Goal: Task Accomplishment & Management: Complete application form

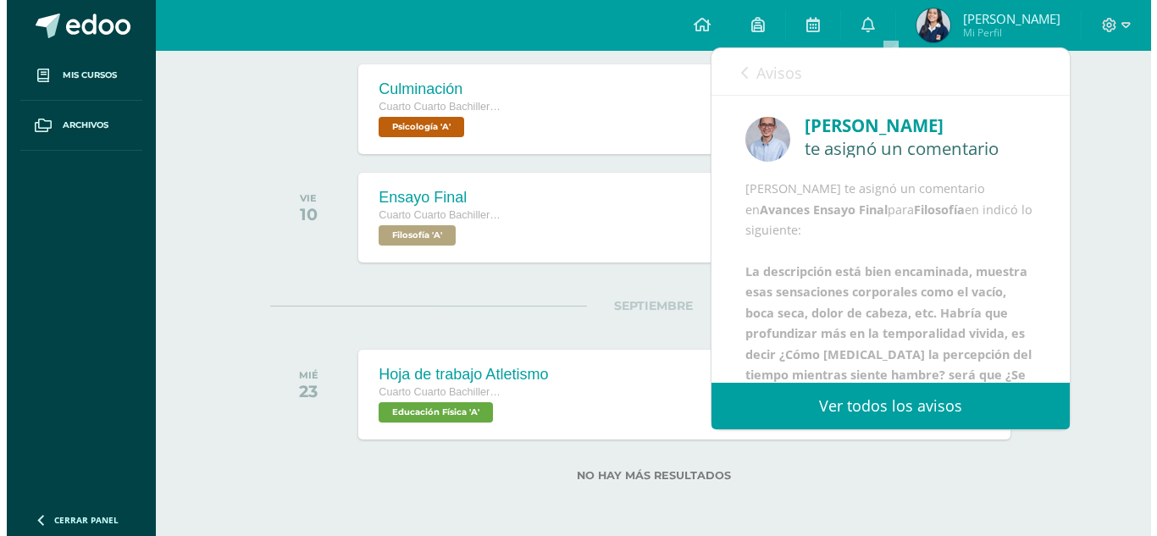
scroll to position [207, 0]
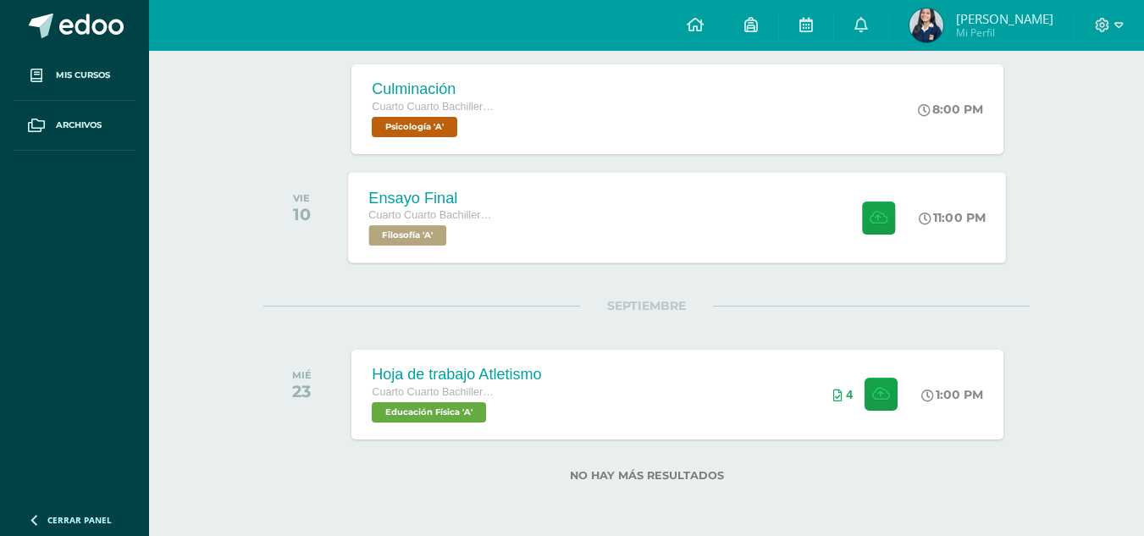
click at [449, 224] on div "Cuarto Cuarto Bachillerato en Ciencias y Letras" at bounding box center [433, 216] width 129 height 19
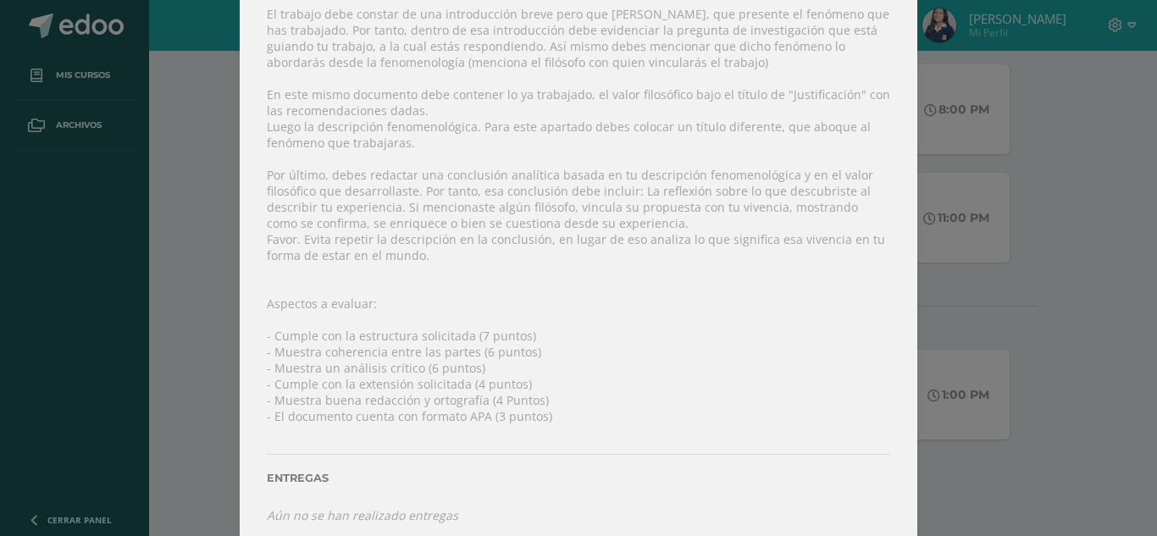
scroll to position [0, 0]
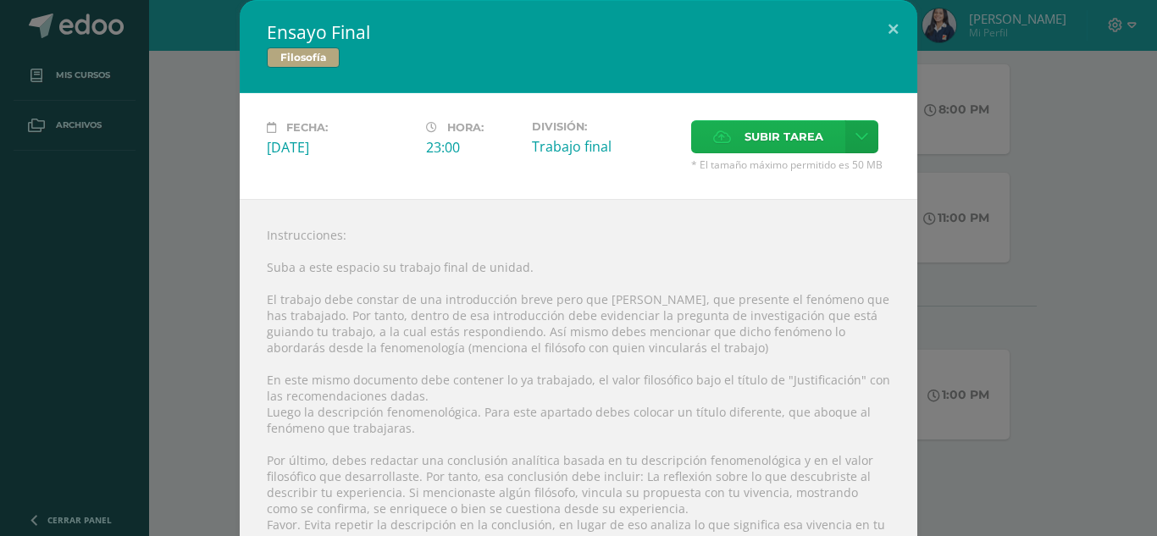
click at [730, 127] on label "Subir tarea" at bounding box center [768, 136] width 154 height 33
click at [0, 0] on input "Subir tarea" at bounding box center [0, 0] width 0 height 0
click at [744, 130] on span "Subir tarea" at bounding box center [783, 136] width 79 height 31
click at [0, 0] on input "Subir tarea" at bounding box center [0, 0] width 0 height 0
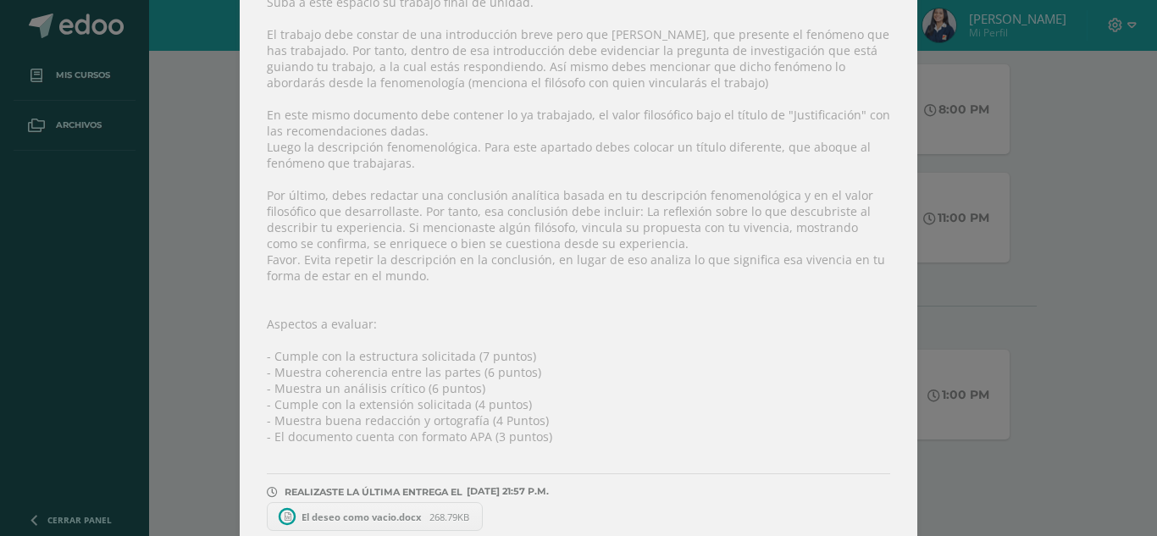
scroll to position [288, 0]
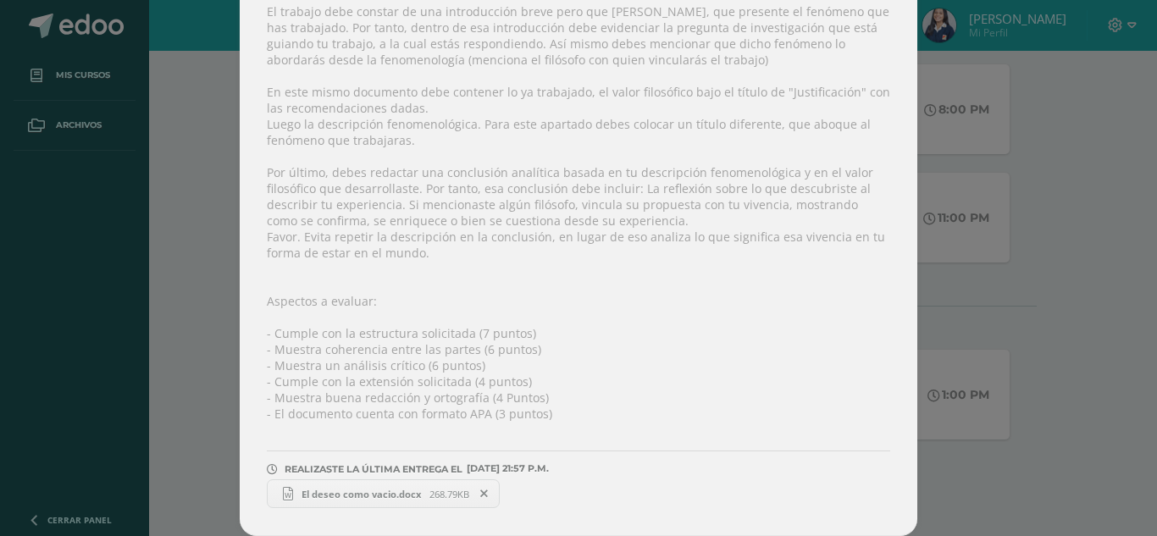
click at [384, 500] on span "El deseo como vacio.docx" at bounding box center [361, 494] width 136 height 13
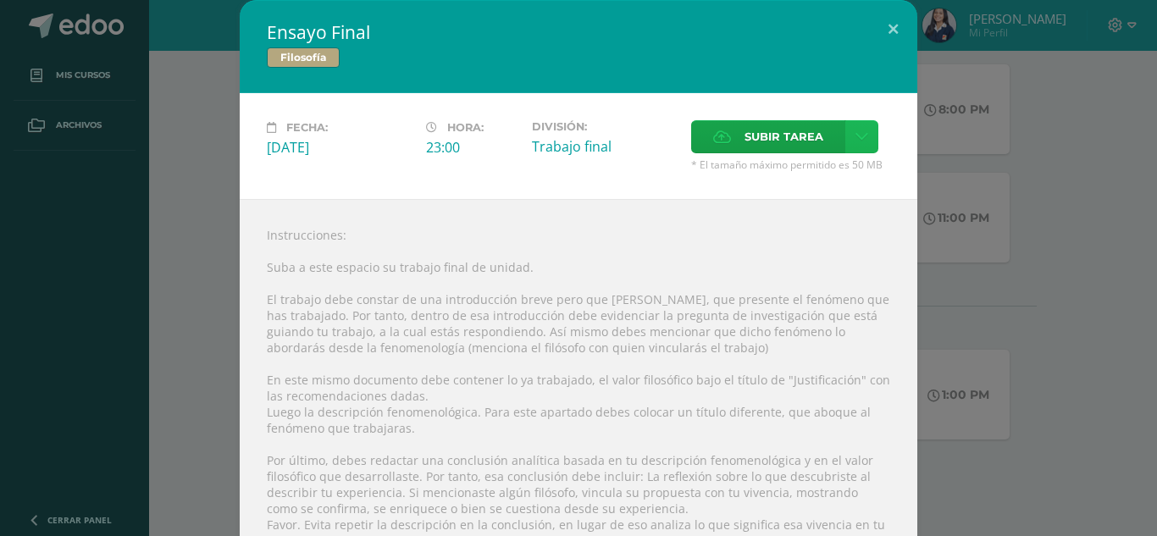
click at [860, 140] on icon at bounding box center [861, 137] width 13 height 14
click at [812, 172] on span "Subir enlace" at bounding box center [782, 173] width 71 height 16
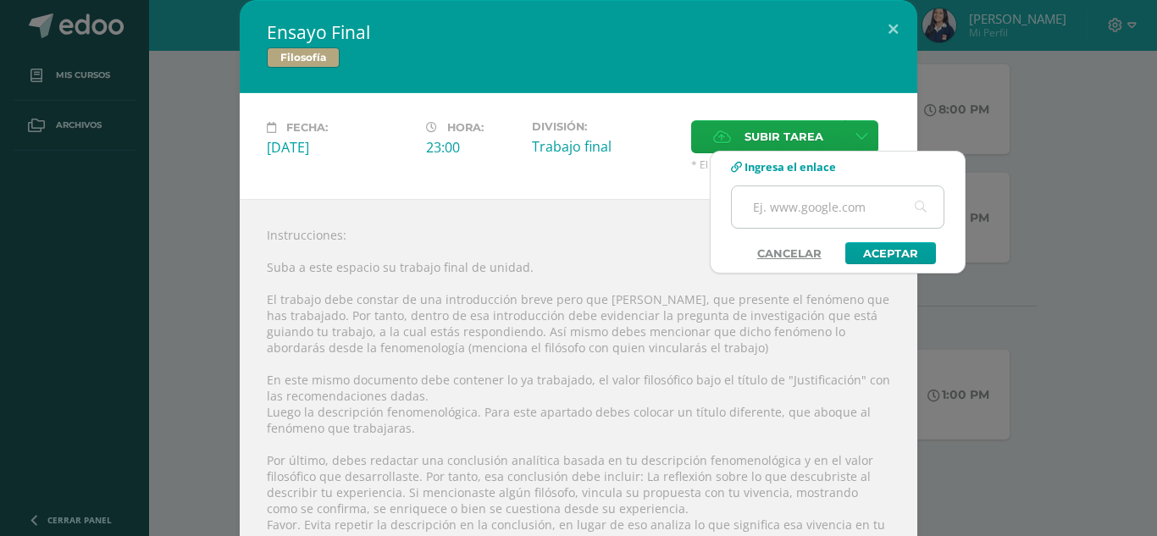
click at [782, 218] on input "text" at bounding box center [838, 206] width 212 height 41
click at [782, 218] on input "[URL][DOMAIN_NAME]" at bounding box center [838, 206] width 212 height 41
type input "[URL][DOMAIN_NAME]"
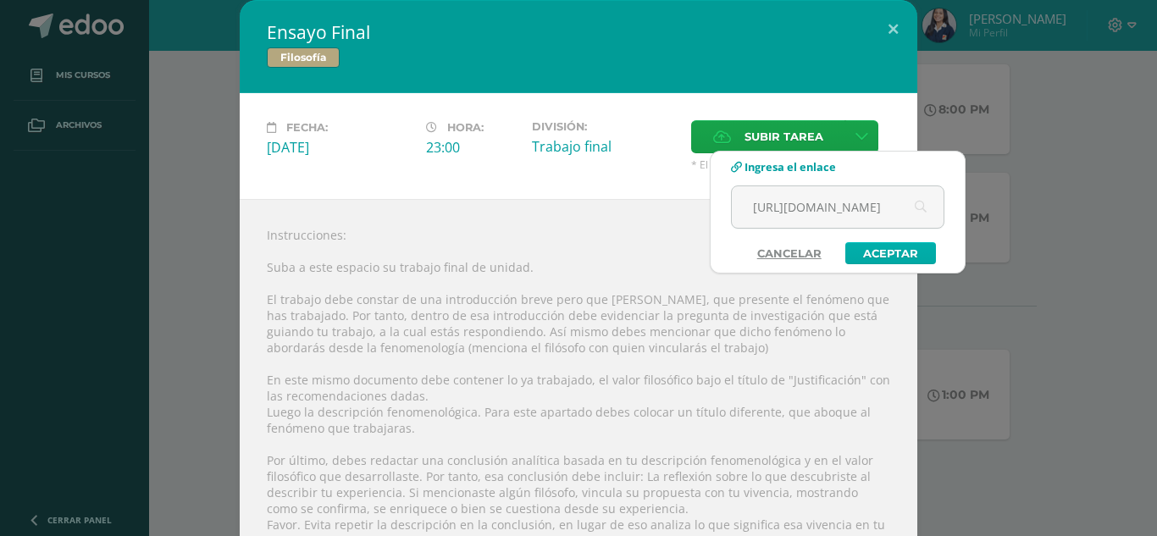
click at [908, 257] on link "Aceptar" at bounding box center [890, 253] width 91 height 22
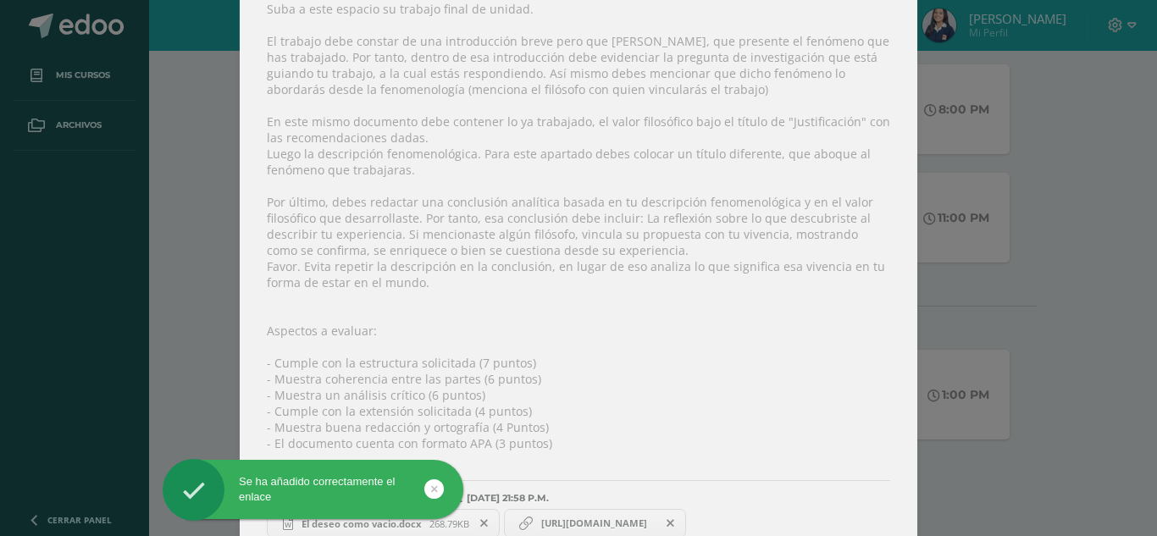
scroll to position [288, 0]
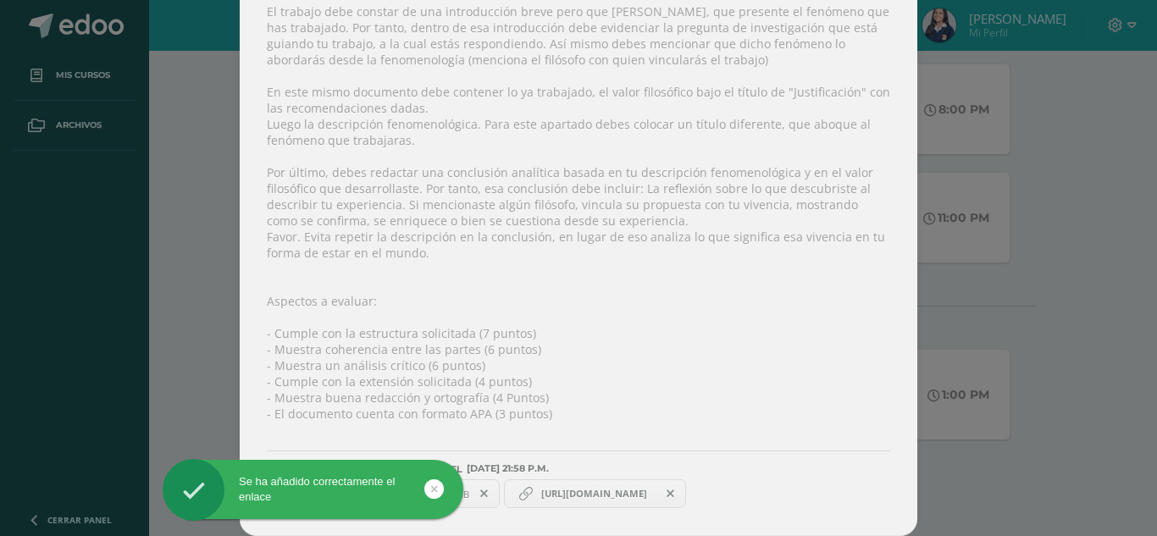
click at [580, 494] on span "[URL][DOMAIN_NAME]" at bounding box center [594, 494] width 123 height 14
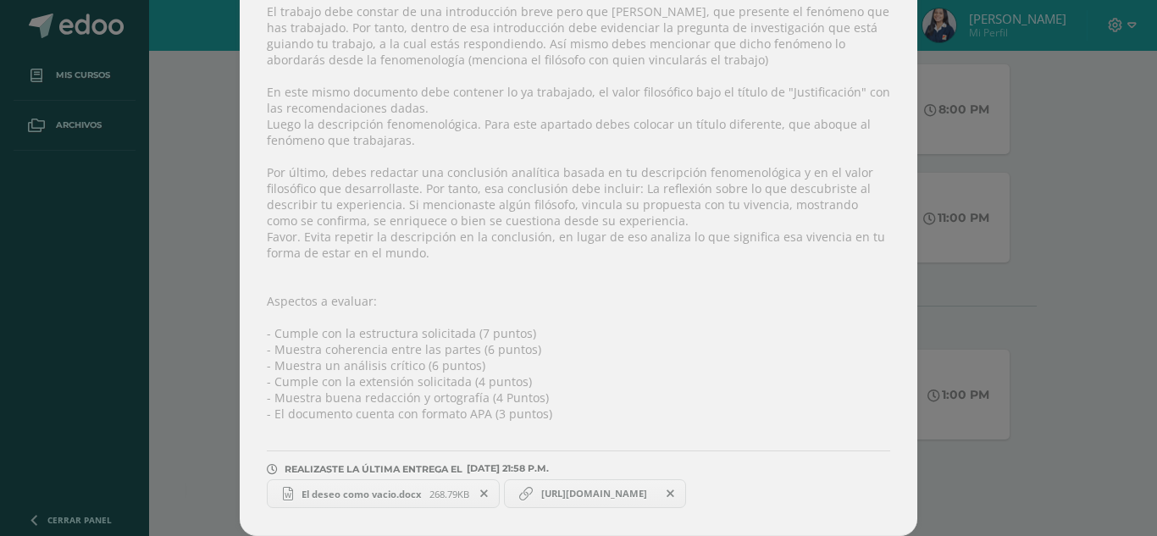
click at [578, 489] on span "[URL][DOMAIN_NAME]" at bounding box center [594, 494] width 123 height 14
click at [589, 491] on span "[URL][DOMAIN_NAME]" at bounding box center [594, 494] width 123 height 14
click at [932, 426] on div "Ensayo Final Filosofía Fecha: [DATE] Hora: 23:00 División: Trabajo final" at bounding box center [578, 124] width 1143 height 824
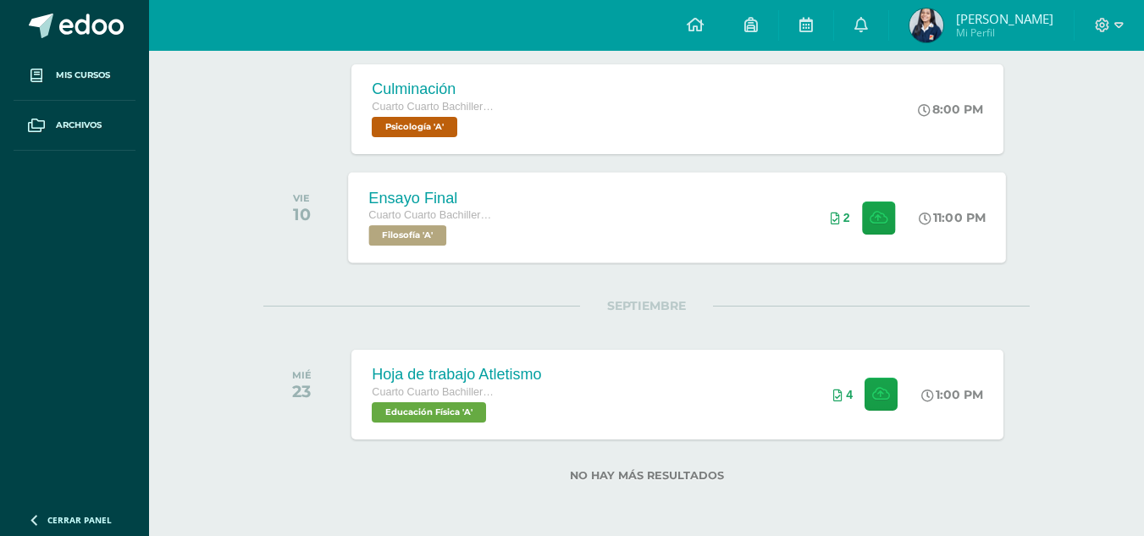
click at [771, 220] on div "Ensayo Final Cuarto Cuarto Bachillerato en Ciencias y Letras Filosofía 'A' 11:0…" at bounding box center [678, 217] width 658 height 91
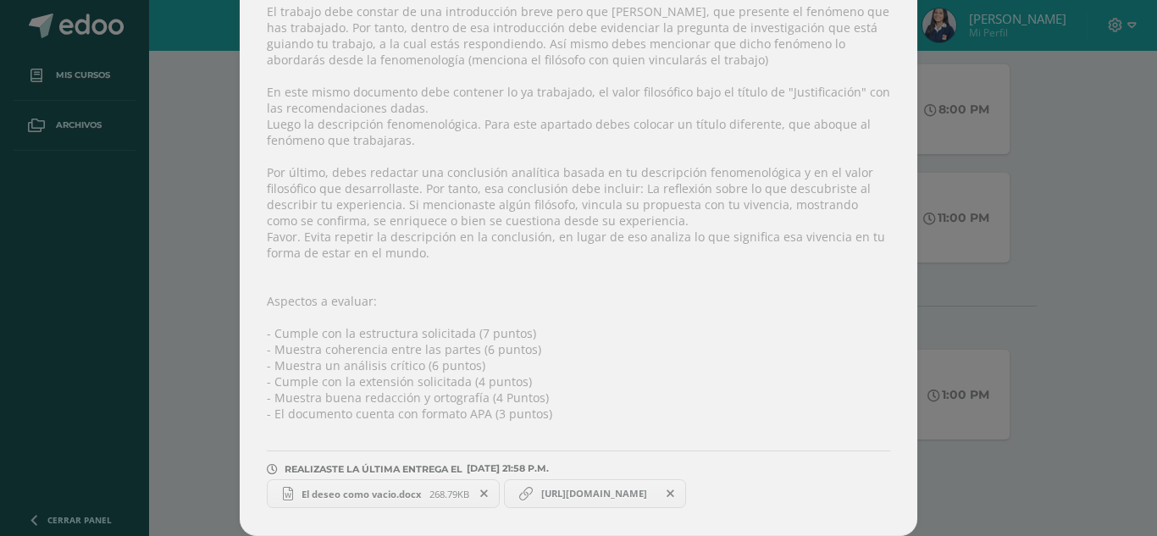
click at [1049, 305] on div "Ensayo Final Filosofía Fecha: [DATE] Hora: 23:00 División: Trabajo final" at bounding box center [578, 124] width 1143 height 824
